Goal: Information Seeking & Learning: Learn about a topic

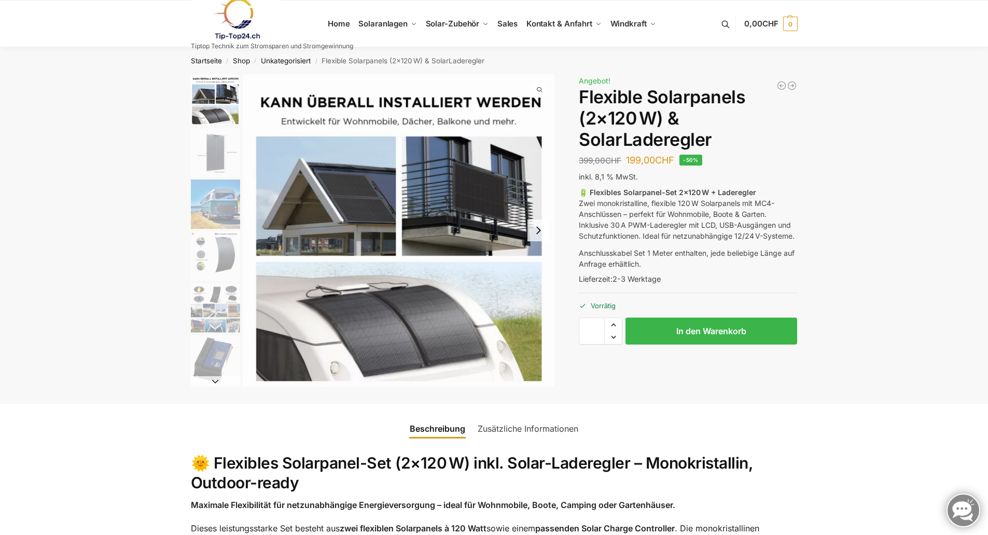
click at [213, 89] on img "1 / 9" at bounding box center [215, 99] width 49 height 51
click at [218, 138] on img "2 / 9" at bounding box center [215, 152] width 49 height 49
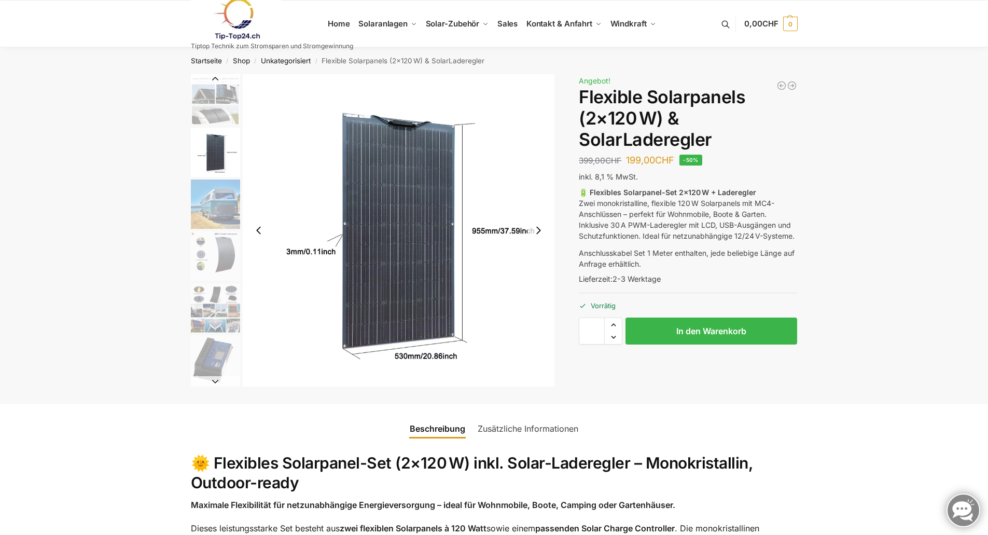
click at [212, 186] on img "3 / 9" at bounding box center [215, 203] width 49 height 49
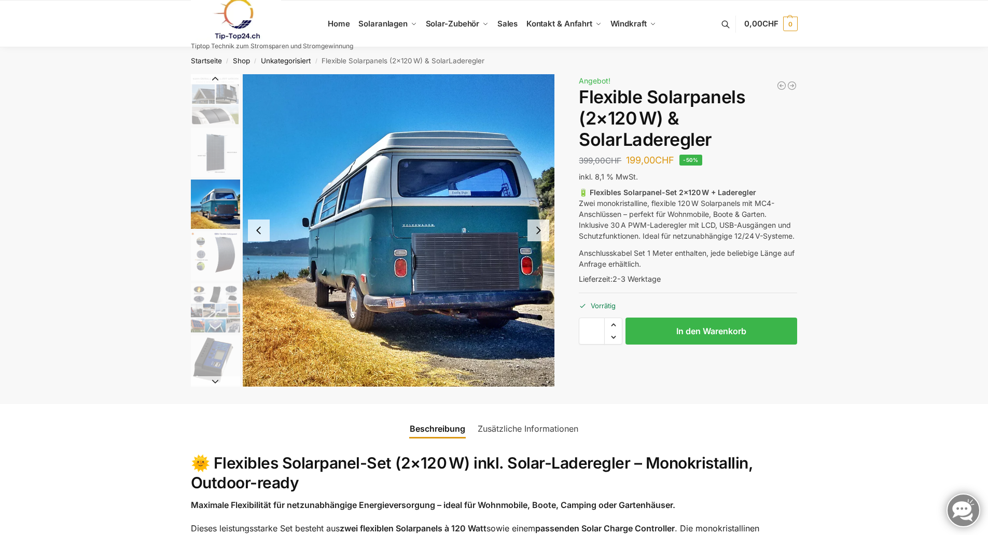
click at [215, 248] on img "4 / 9" at bounding box center [215, 255] width 49 height 49
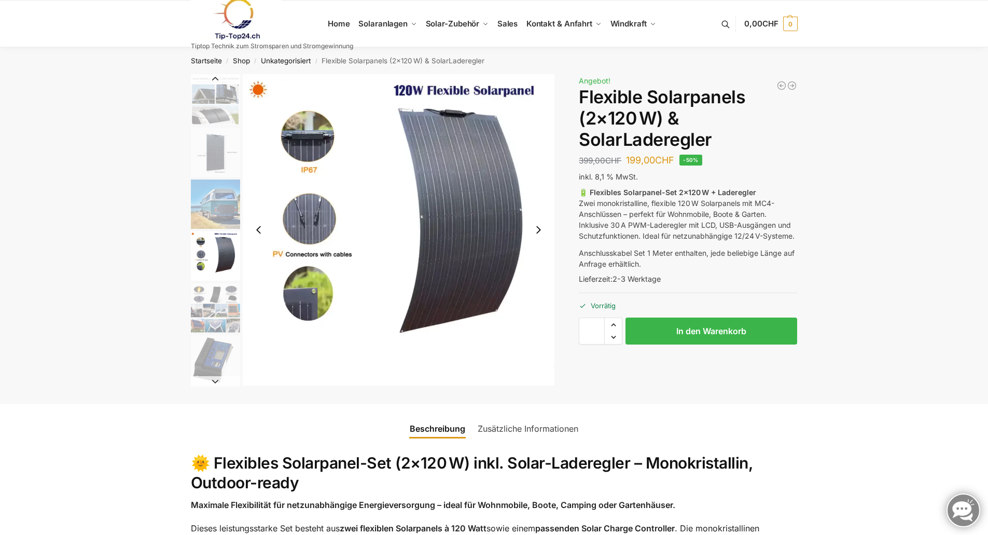
click at [217, 303] on img "5 / 9" at bounding box center [215, 307] width 49 height 49
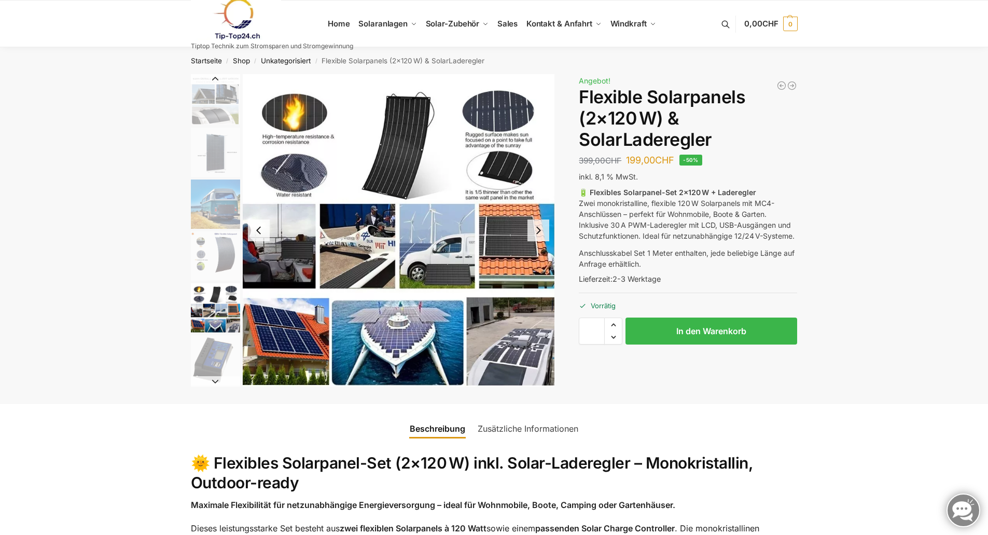
click at [216, 339] on img "6 / 9" at bounding box center [215, 359] width 49 height 49
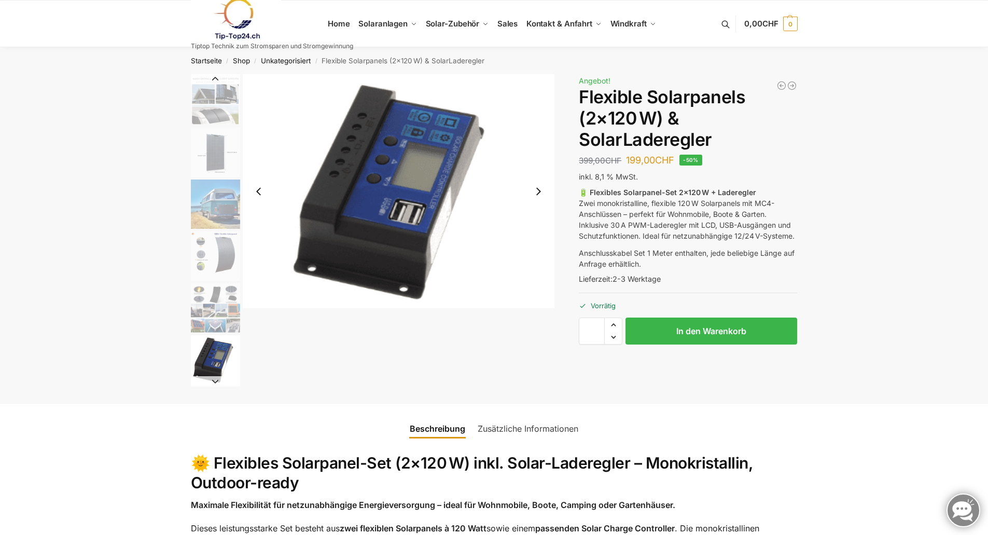
click at [218, 304] on img "5 / 9" at bounding box center [215, 307] width 49 height 49
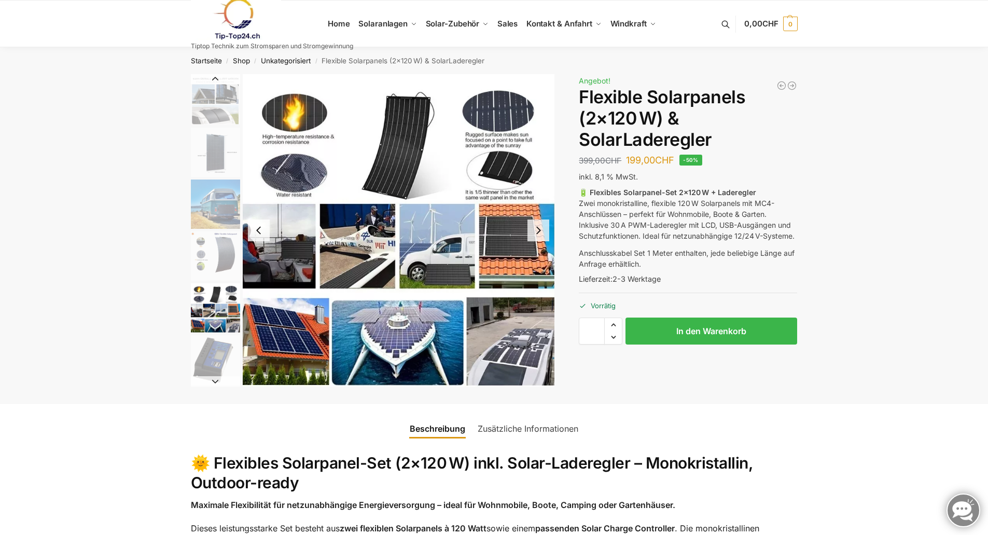
click at [208, 356] on img "6 / 9" at bounding box center [215, 359] width 49 height 49
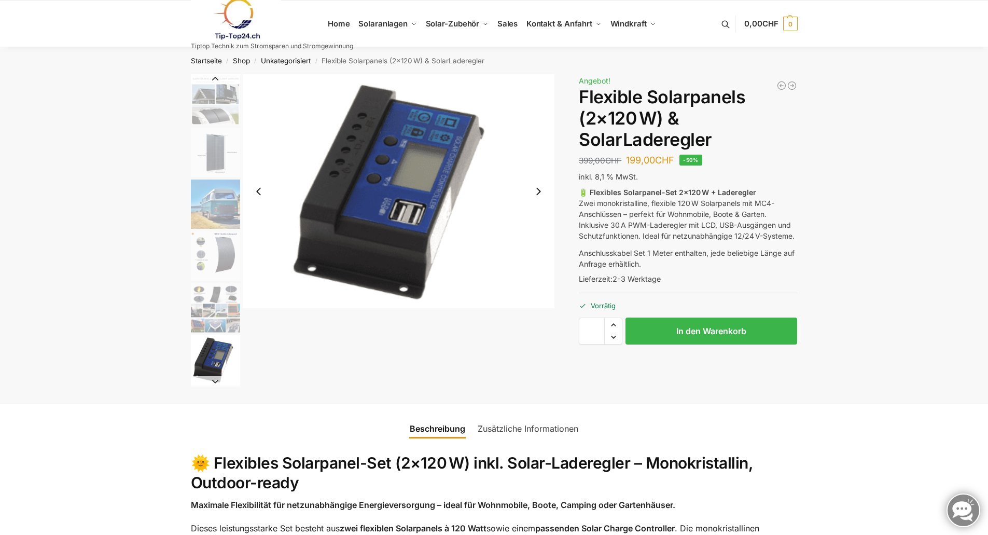
click at [209, 302] on img "5 / 9" at bounding box center [215, 307] width 49 height 49
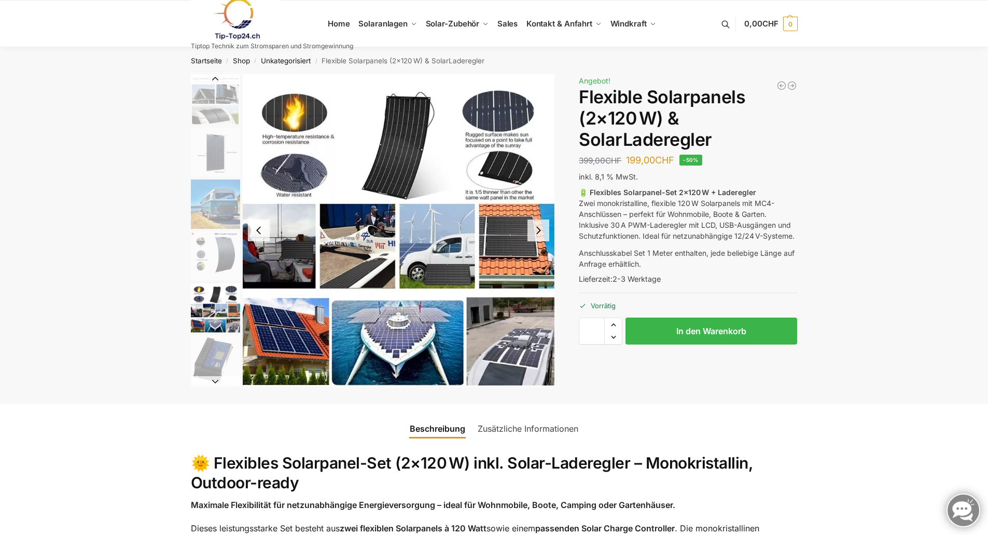
click at [241, 23] on img at bounding box center [236, 19] width 91 height 42
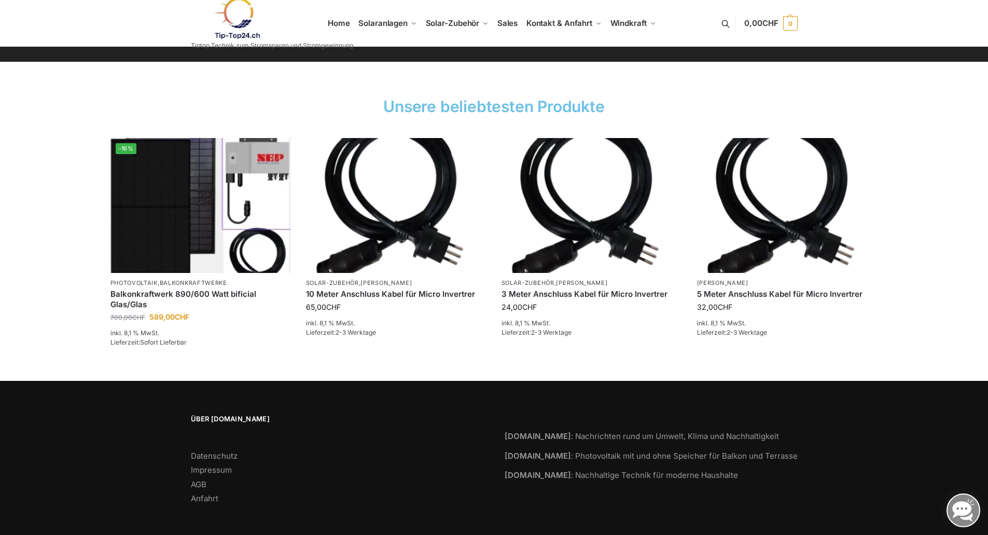
scroll to position [1506, 0]
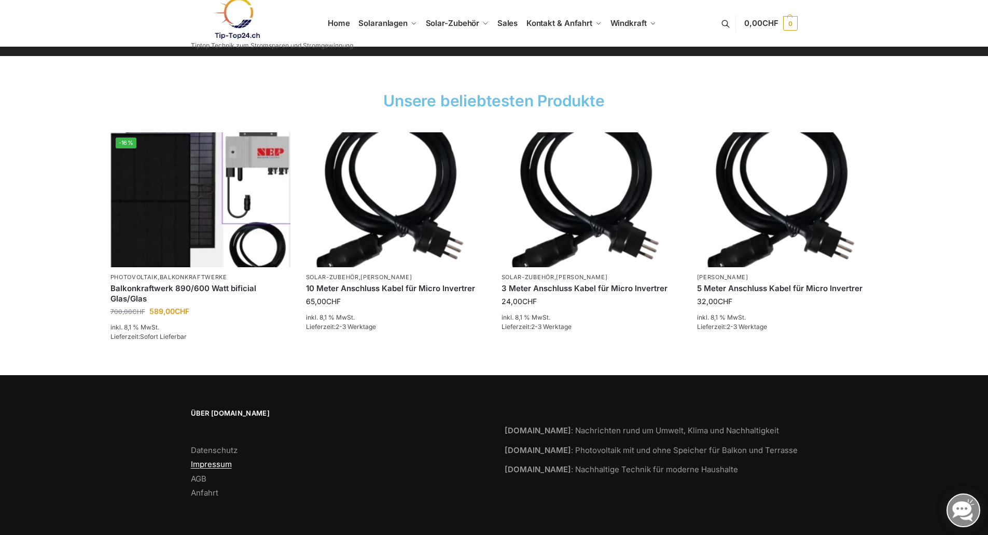
click at [214, 463] on link "Impressum" at bounding box center [211, 464] width 41 height 10
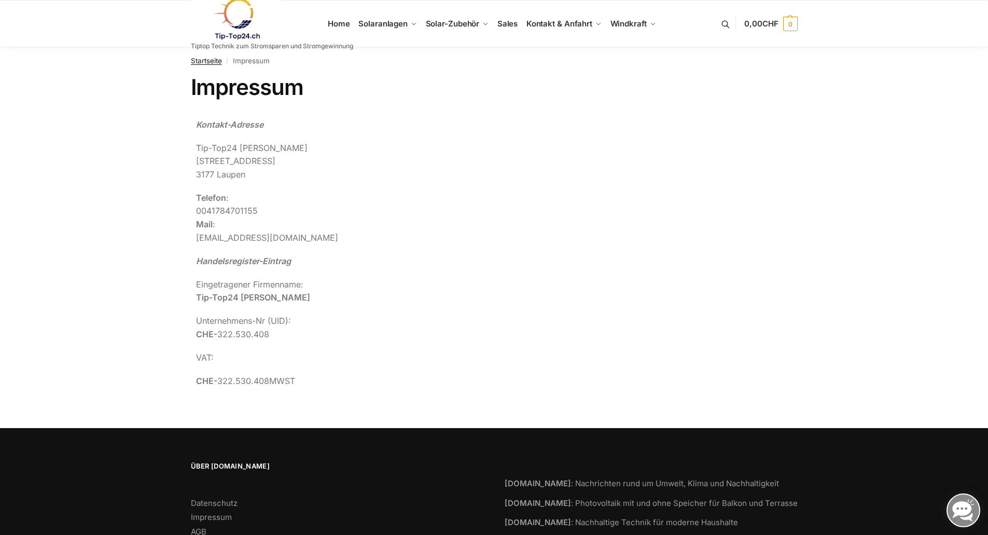
click at [212, 58] on link "Startseite" at bounding box center [206, 61] width 31 height 8
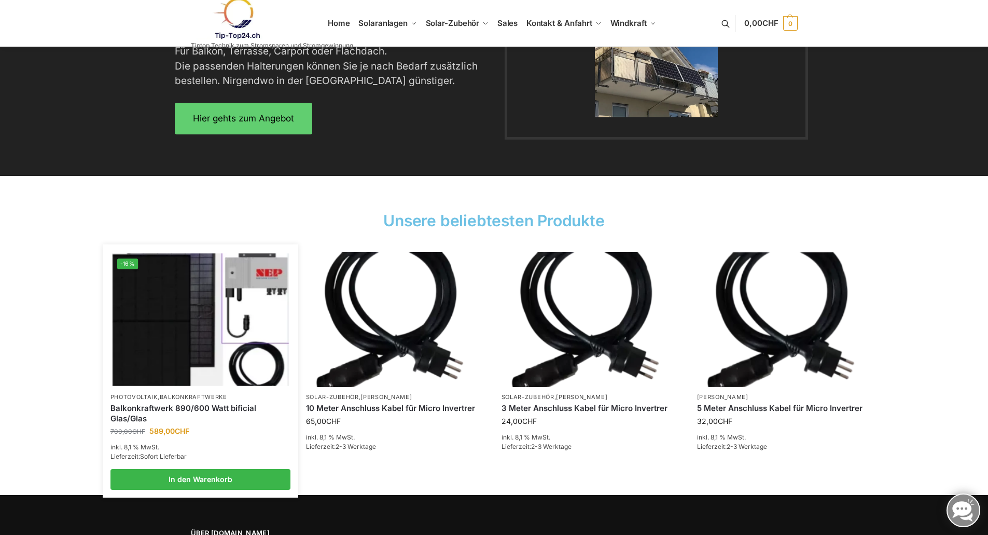
scroll to position [1402, 0]
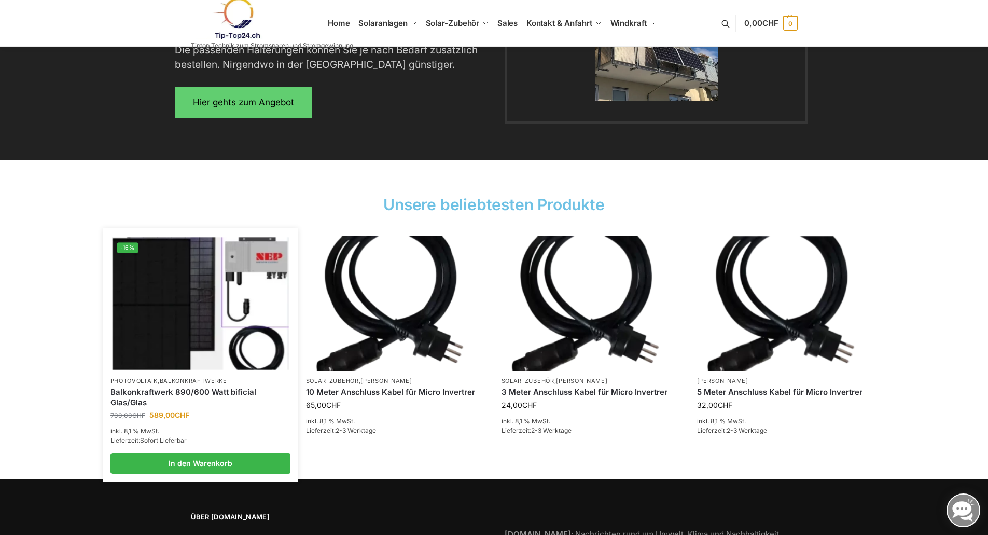
click at [162, 297] on img at bounding box center [200, 303] width 177 height 133
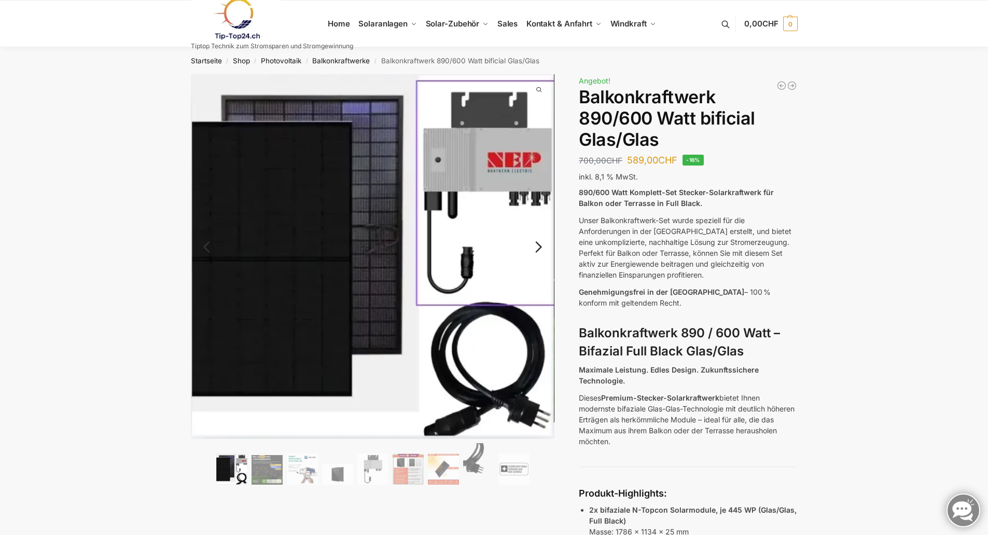
scroll to position [52, 0]
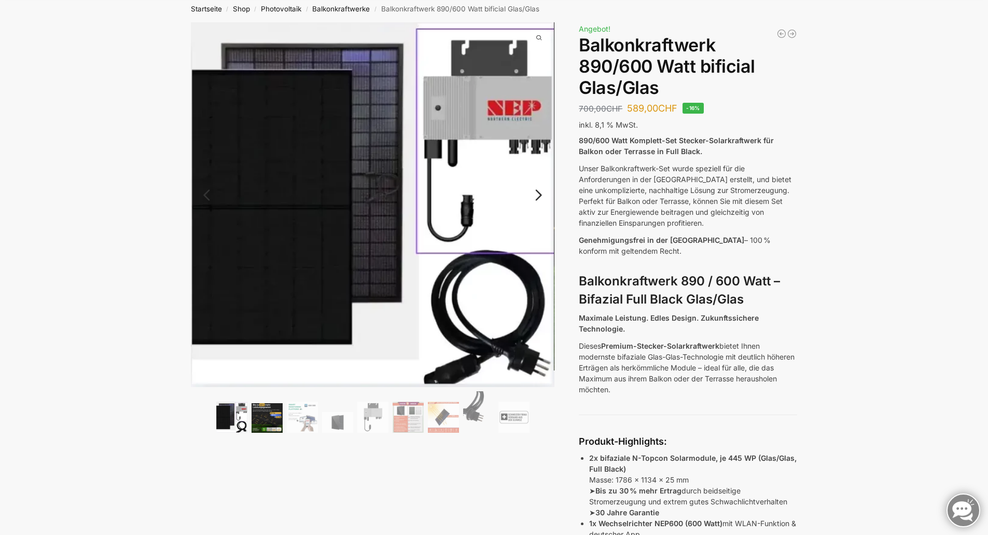
click at [269, 423] on img at bounding box center [266, 418] width 31 height 30
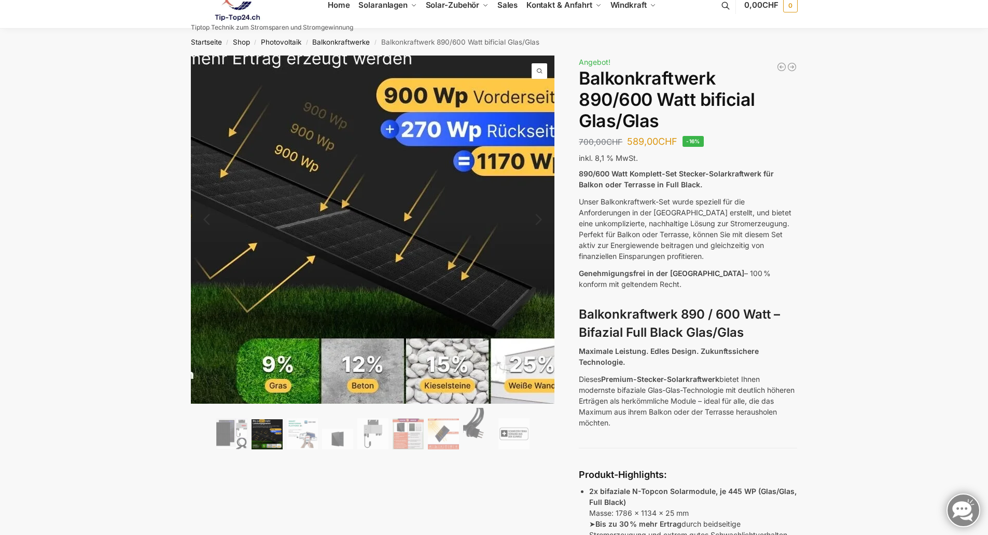
scroll to position [0, 0]
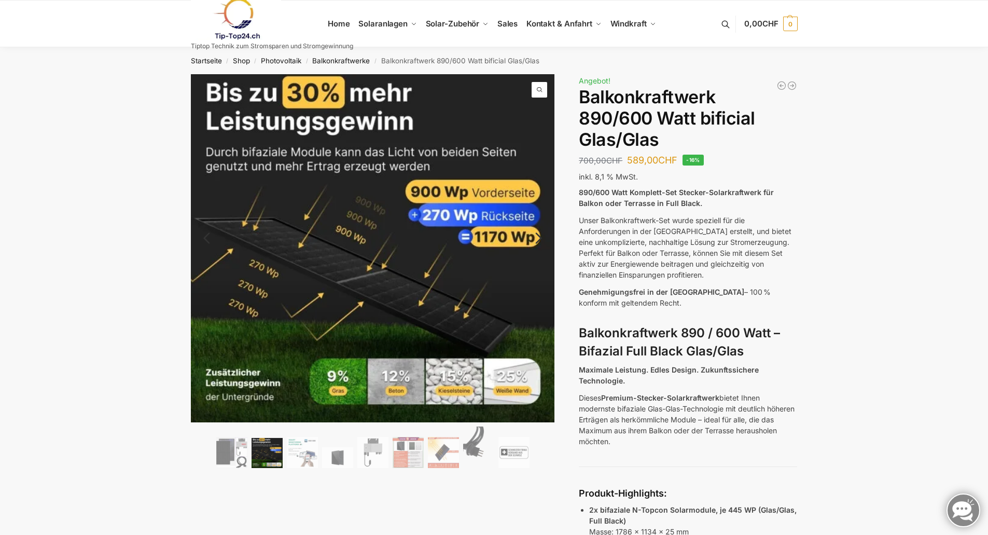
click at [272, 452] on img at bounding box center [266, 453] width 31 height 30
click at [299, 451] on img at bounding box center [302, 452] width 31 height 31
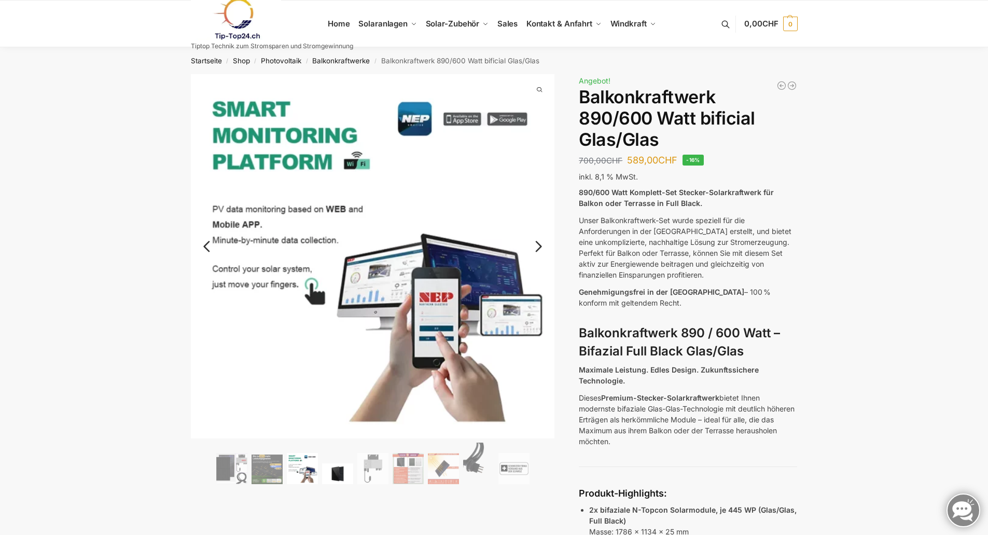
click at [333, 472] on img at bounding box center [337, 473] width 31 height 21
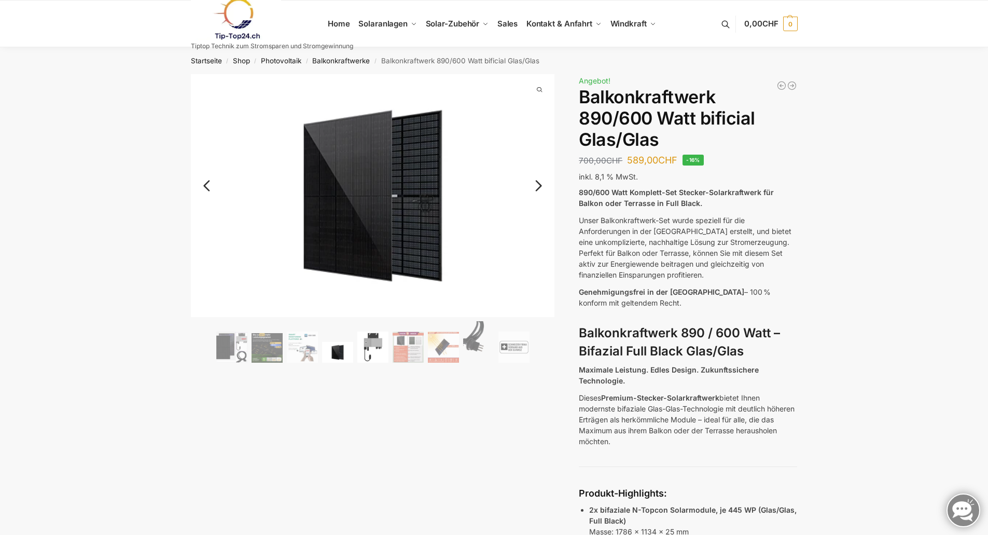
click at [371, 348] on img at bounding box center [372, 346] width 31 height 31
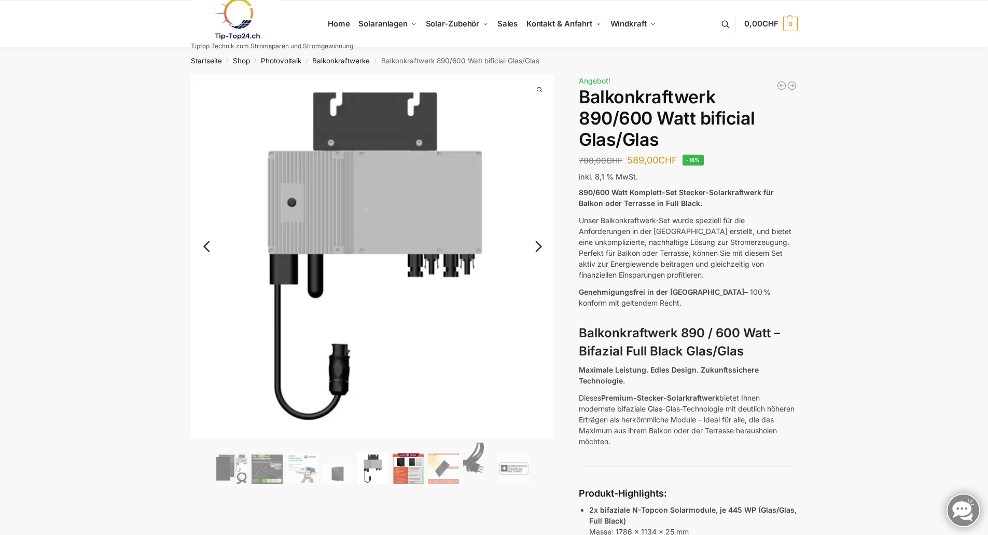
click at [408, 467] on img at bounding box center [407, 468] width 31 height 31
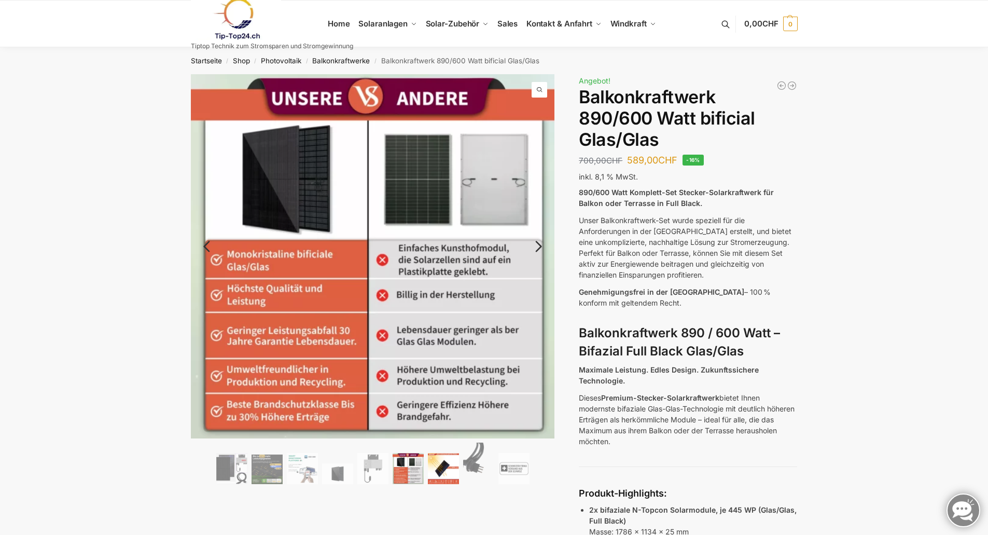
click at [440, 461] on img at bounding box center [443, 468] width 31 height 31
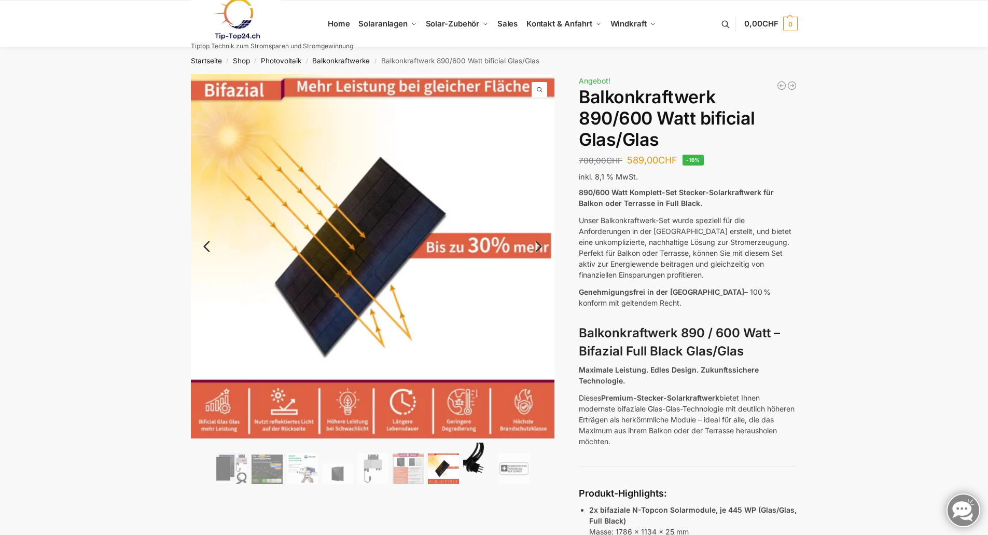
click at [473, 464] on img at bounding box center [478, 462] width 31 height 41
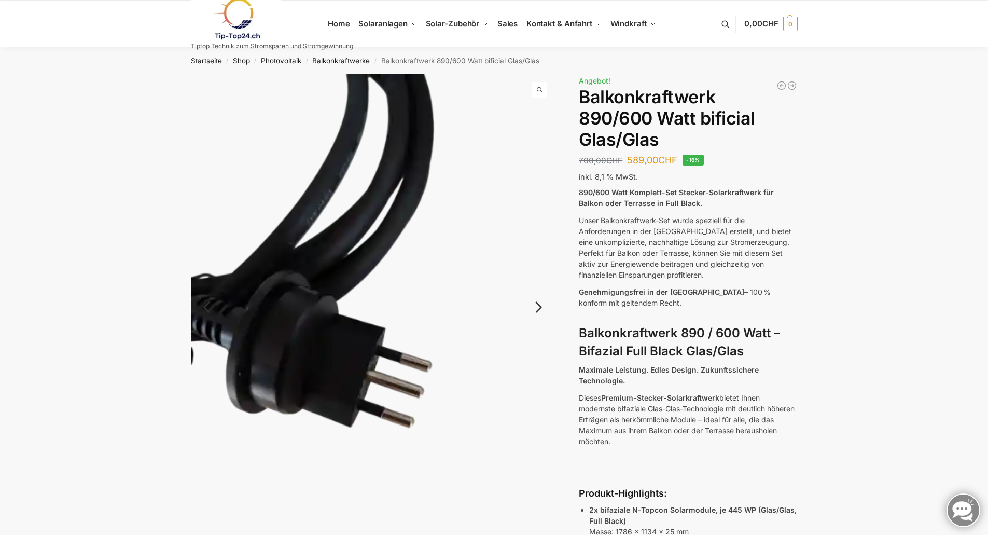
click at [540, 307] on link "Next" at bounding box center [537, 312] width 35 height 10
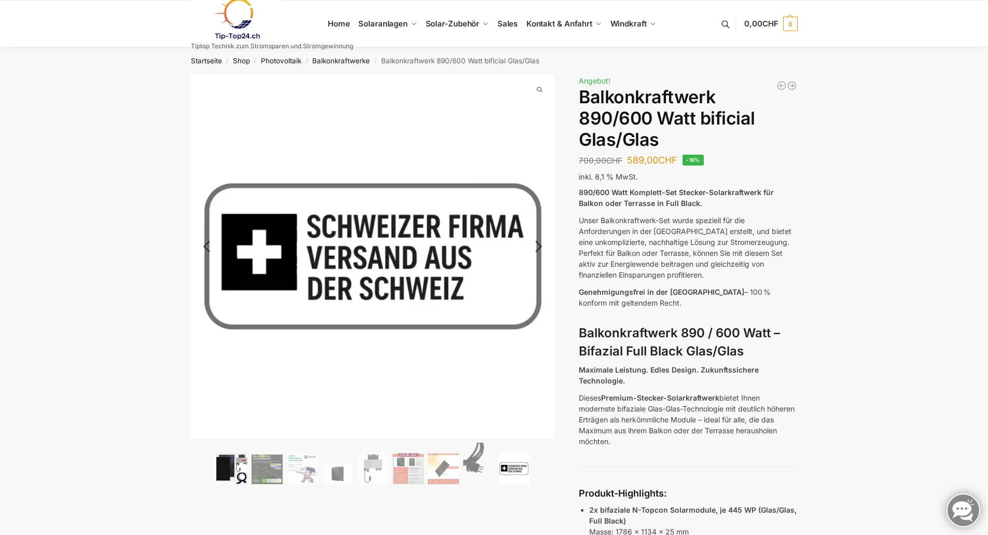
click at [230, 469] on img at bounding box center [231, 468] width 31 height 31
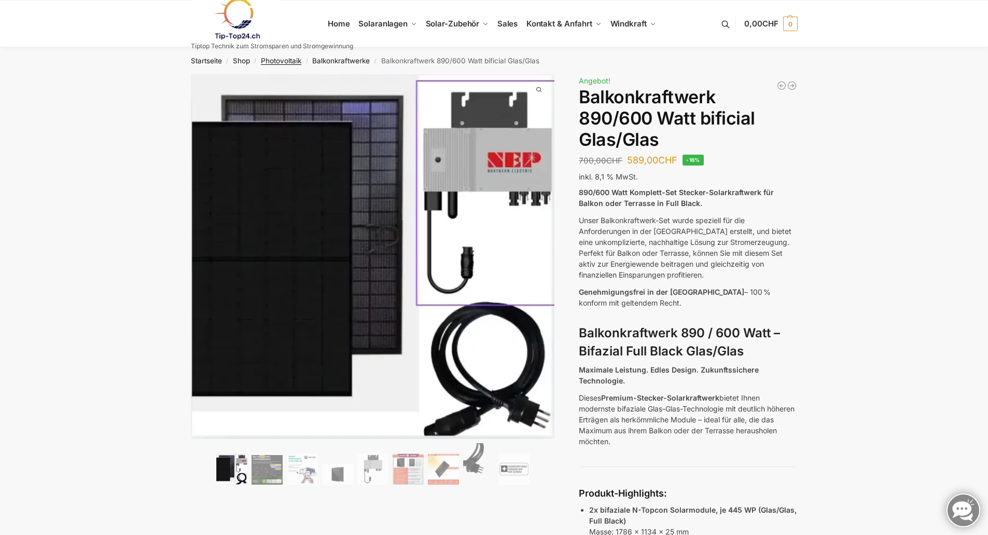
click at [296, 61] on link "Photovoltaik" at bounding box center [281, 61] width 40 height 8
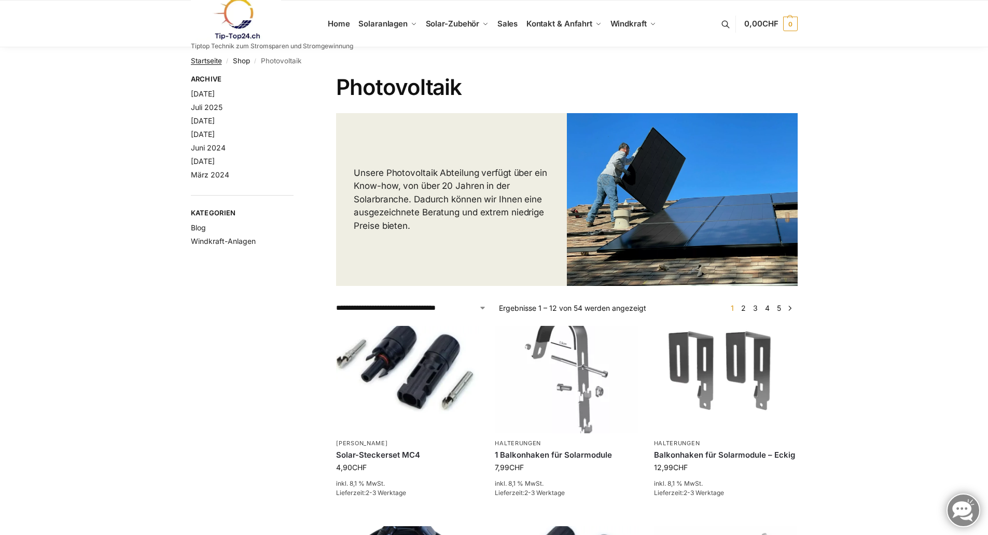
click at [202, 62] on link "Startseite" at bounding box center [206, 61] width 31 height 8
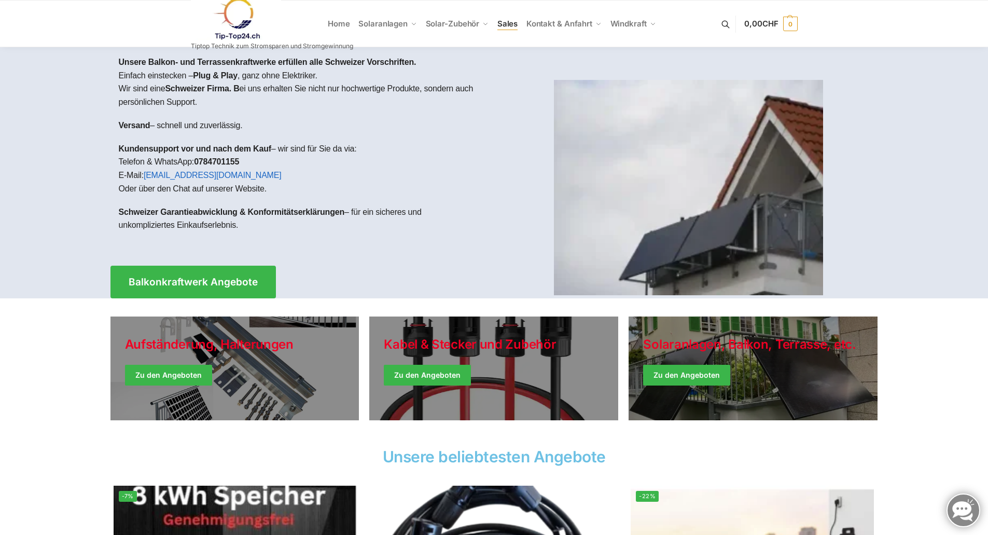
click at [511, 22] on span "Sales" at bounding box center [507, 24] width 21 height 10
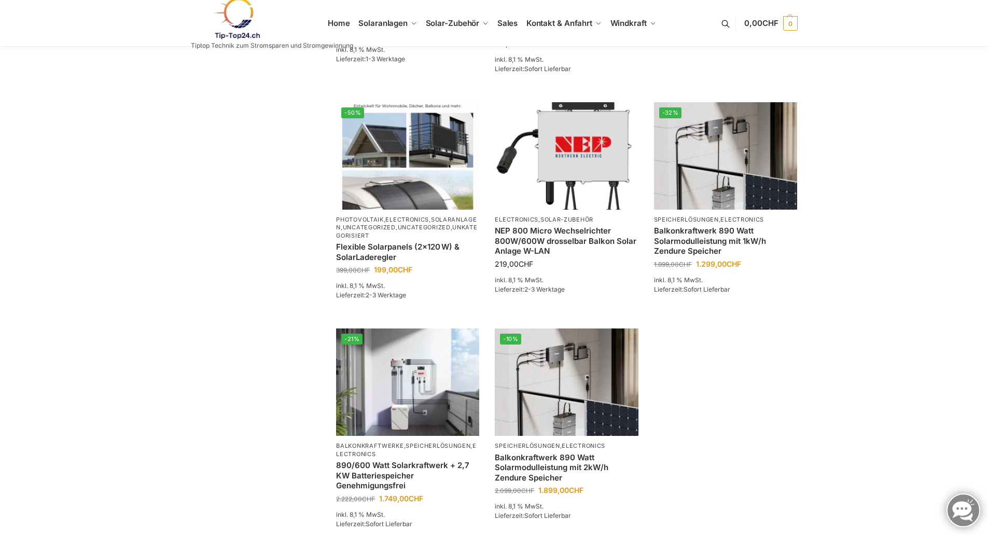
scroll to position [570, 0]
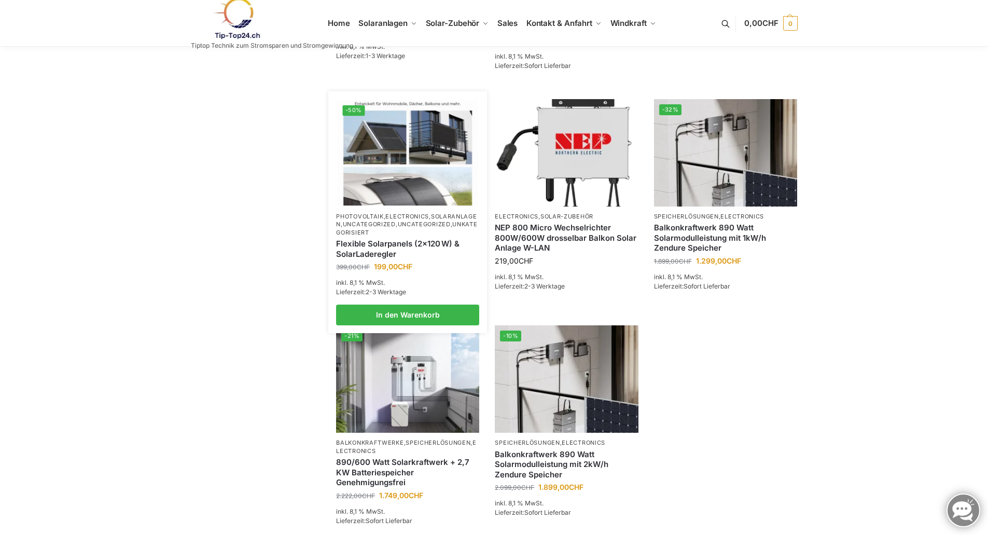
click at [384, 150] on img at bounding box center [408, 152] width 141 height 105
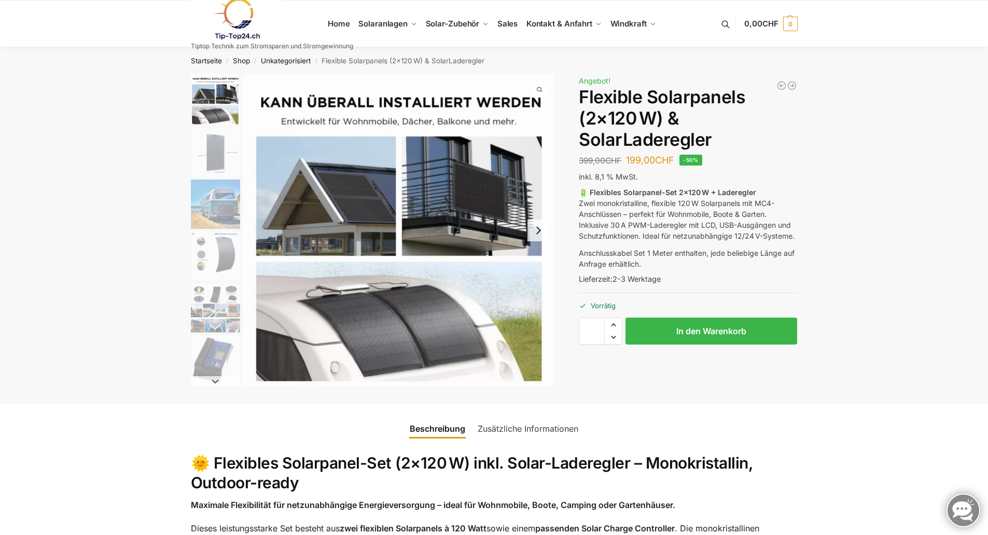
click at [213, 281] on li "4 / 9" at bounding box center [214, 256] width 52 height 52
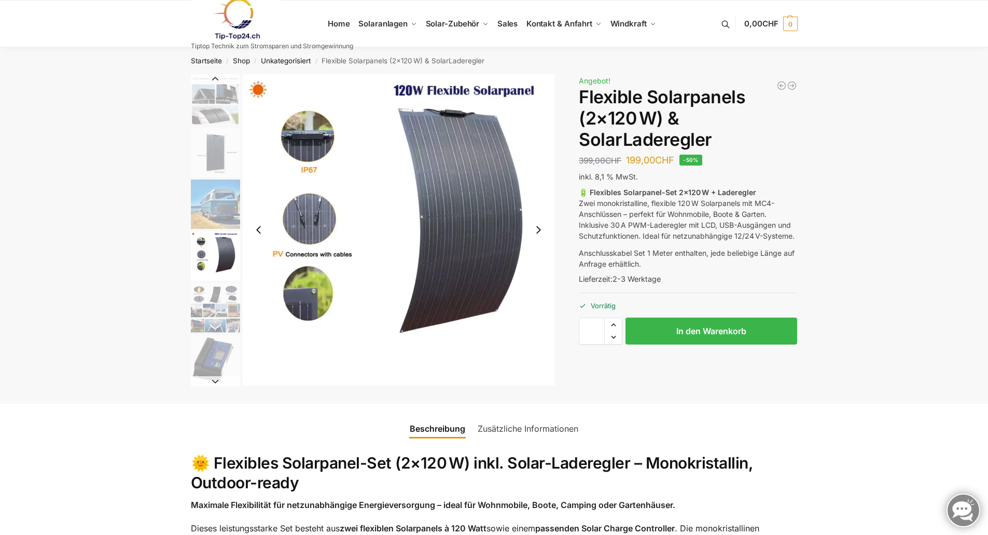
click at [214, 311] on img "5 / 9" at bounding box center [215, 307] width 49 height 49
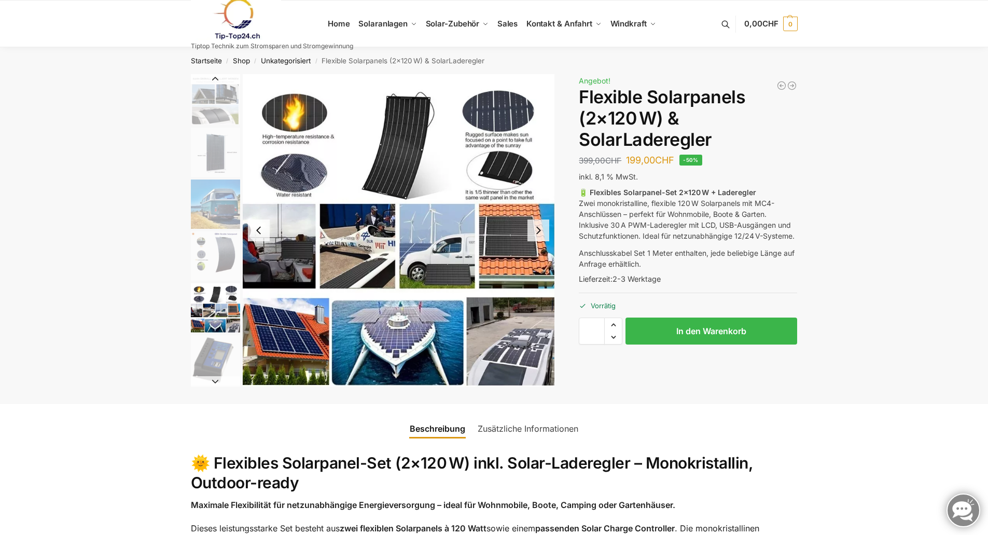
click at [209, 357] on img "6 / 9" at bounding box center [215, 359] width 49 height 49
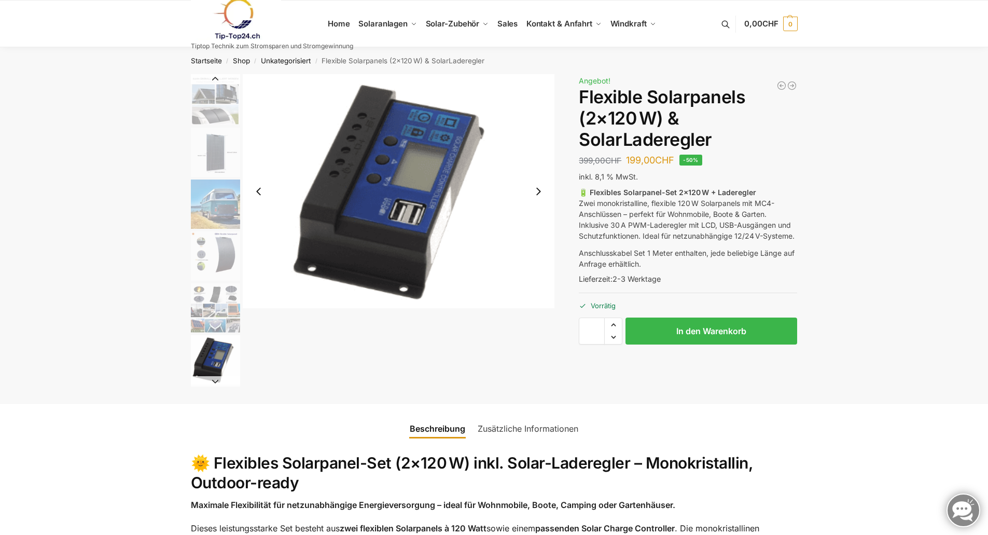
click at [539, 192] on button "Next slide" at bounding box center [538, 191] width 22 height 22
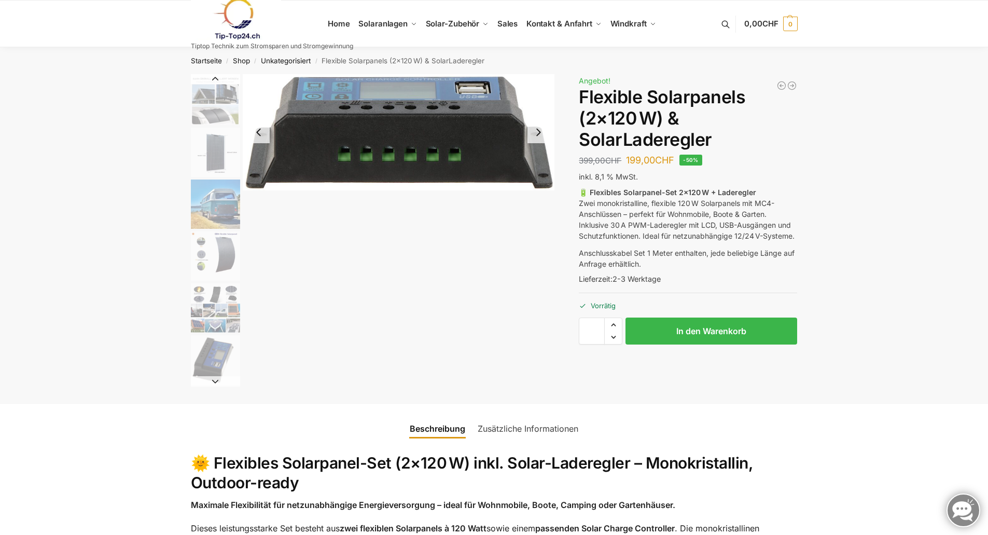
click at [539, 192] on div at bounding box center [373, 230] width 364 height 312
click at [540, 133] on button "Next slide" at bounding box center [538, 132] width 22 height 22
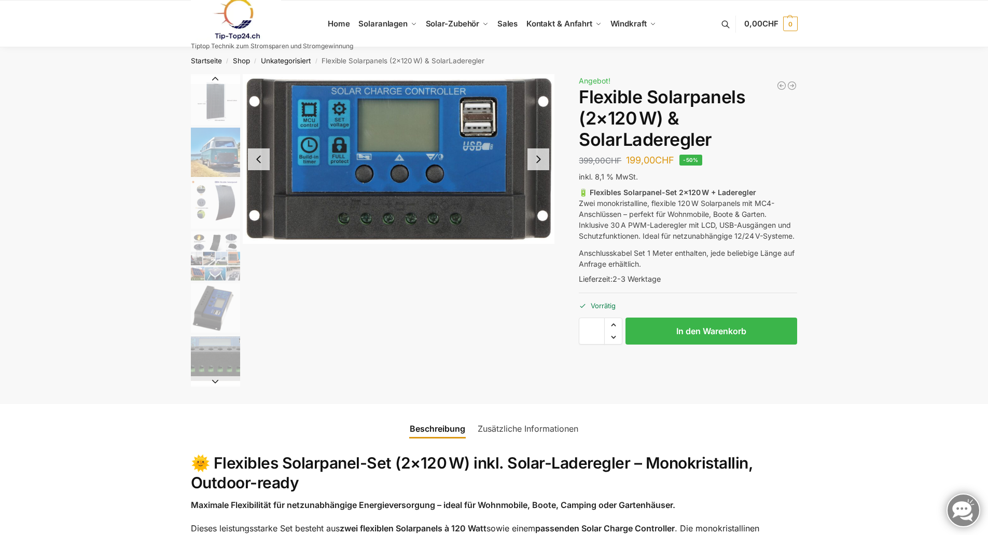
click at [536, 161] on button "Next slide" at bounding box center [538, 159] width 22 height 22
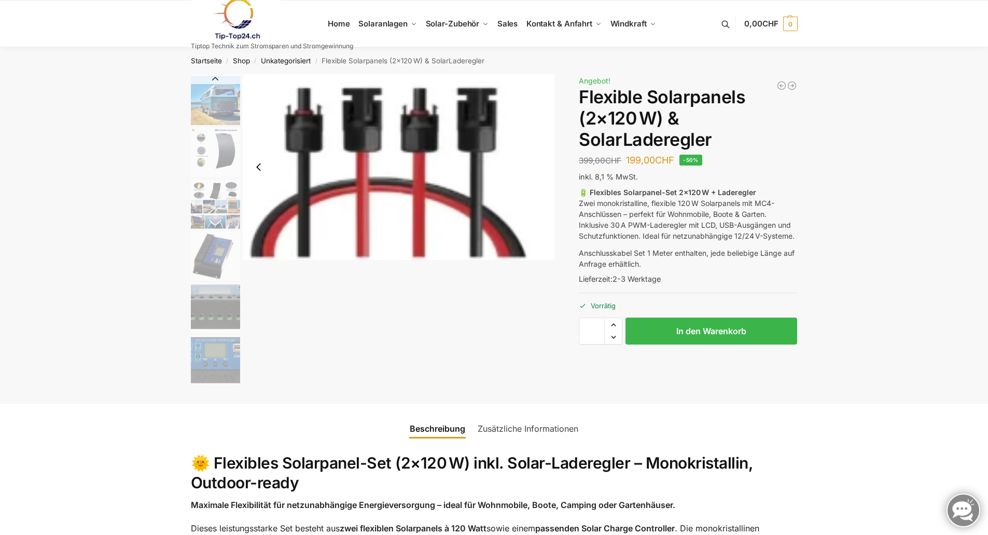
click at [257, 169] on button "Previous slide" at bounding box center [259, 167] width 22 height 22
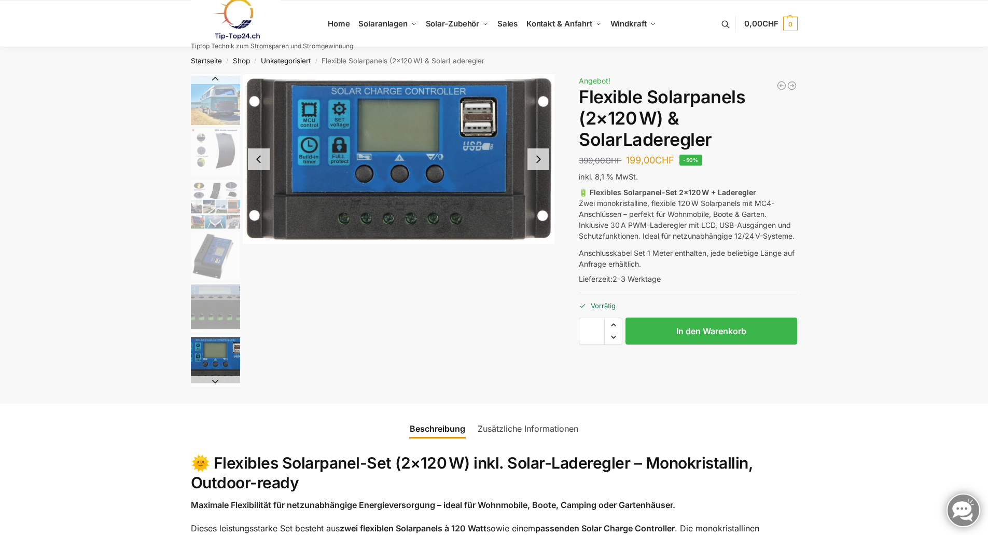
click at [257, 169] on button "Previous slide" at bounding box center [259, 159] width 22 height 22
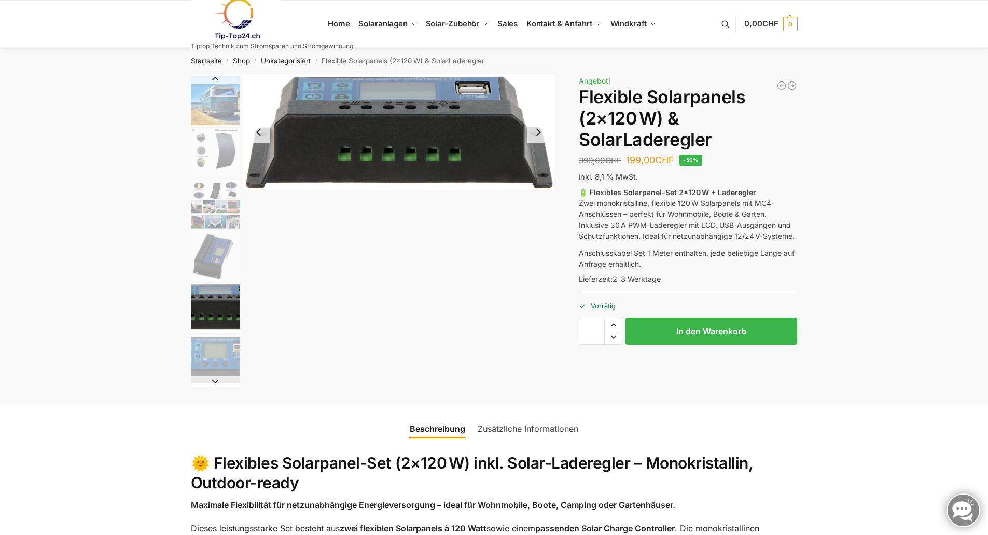
click at [257, 169] on img "7 / 9" at bounding box center [399, 132] width 312 height 116
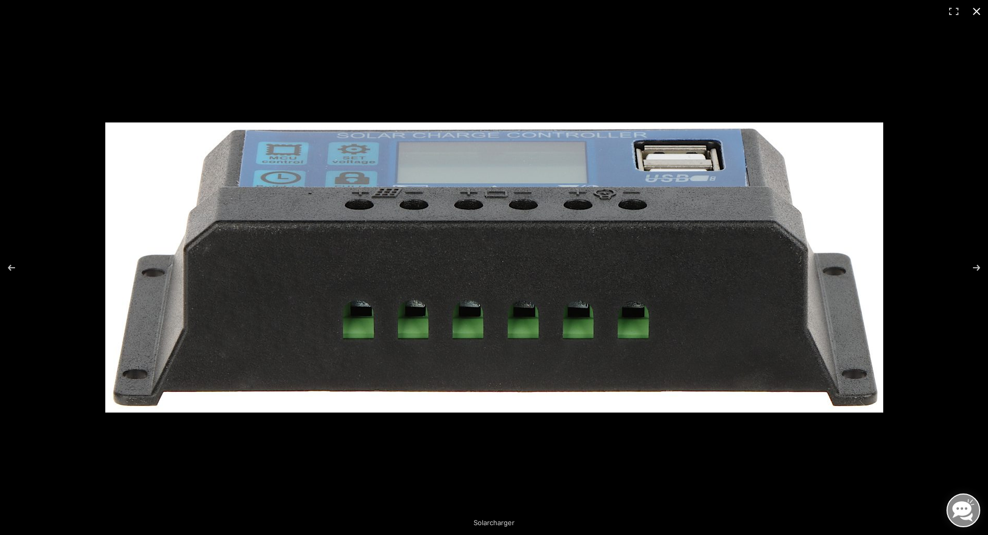
click at [974, 9] on button "Close (Esc)" at bounding box center [976, 11] width 23 height 23
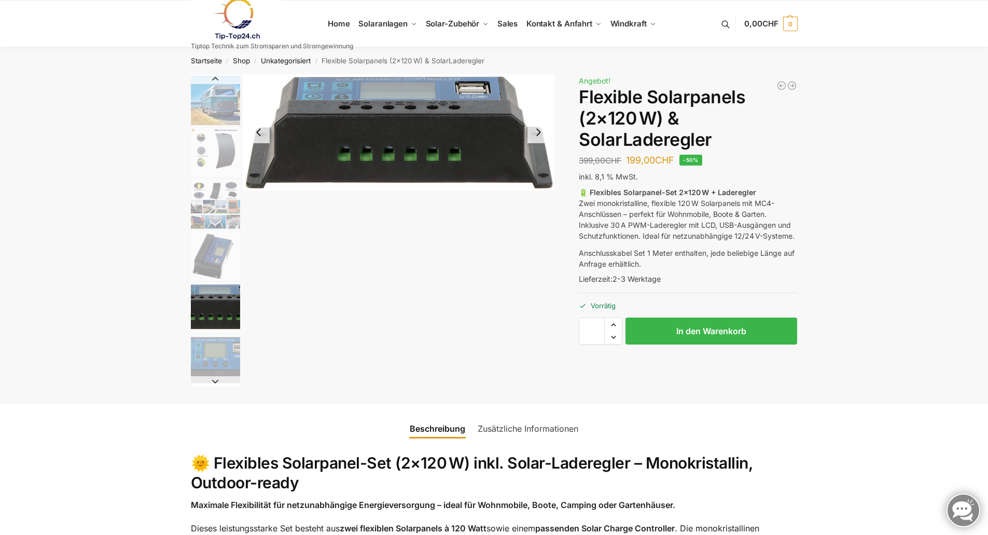
click at [257, 135] on button "Previous slide" at bounding box center [259, 132] width 22 height 22
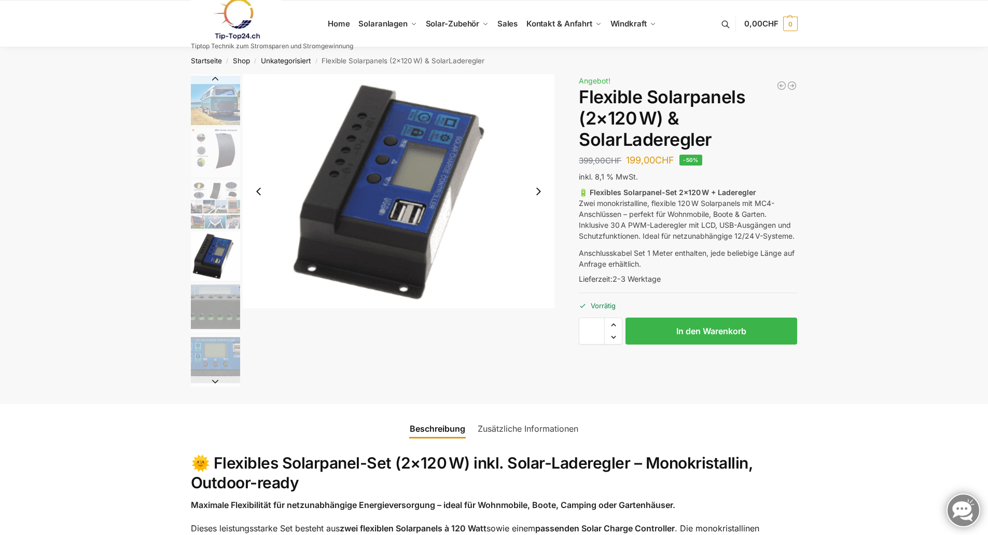
click at [257, 135] on img "6 / 9" at bounding box center [399, 191] width 312 height 234
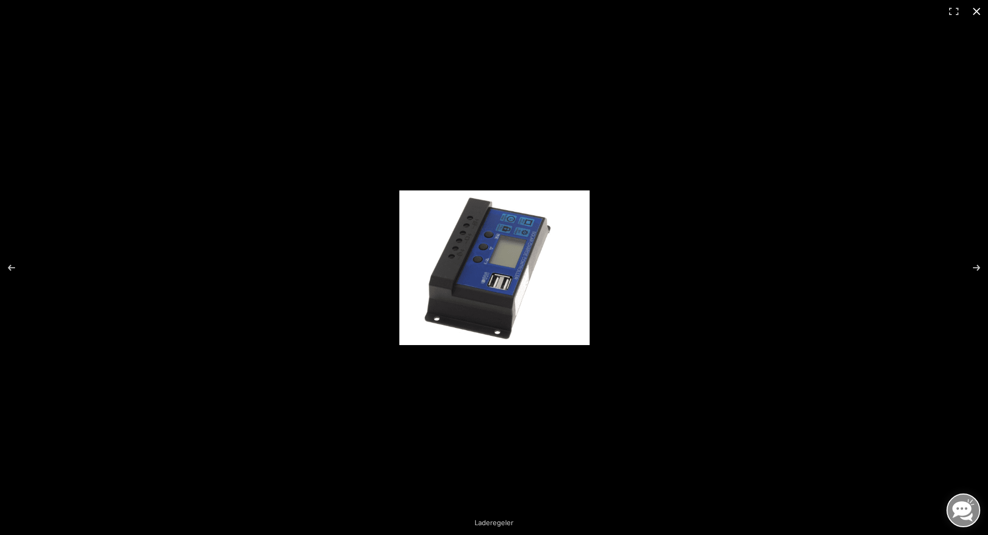
click at [695, 182] on div at bounding box center [494, 267] width 988 height 535
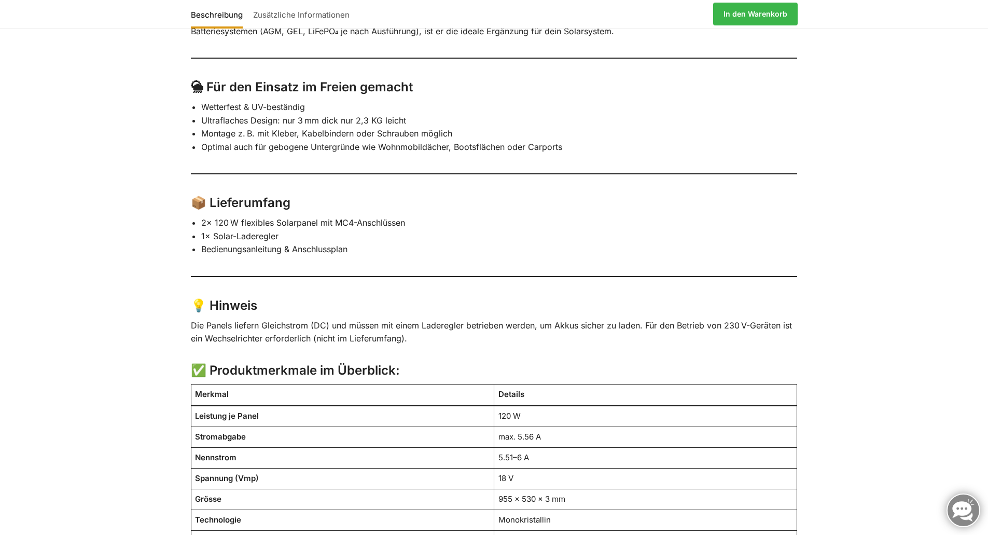
scroll to position [726, 0]
